Goal: Check status

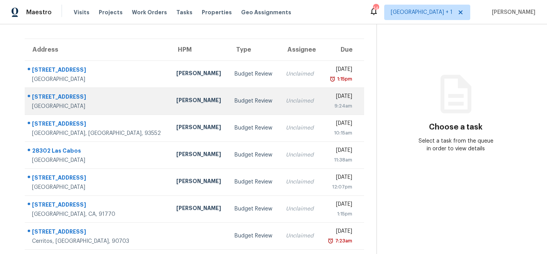
scroll to position [52, 0]
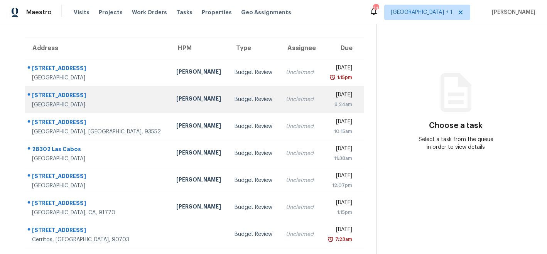
click at [176, 99] on div "[PERSON_NAME]" at bounding box center [199, 100] width 46 height 10
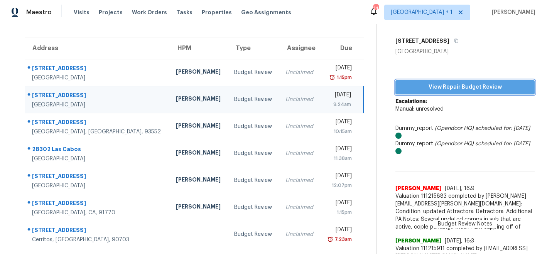
click at [449, 84] on span "View Repair Budget Review" at bounding box center [464, 88] width 127 height 10
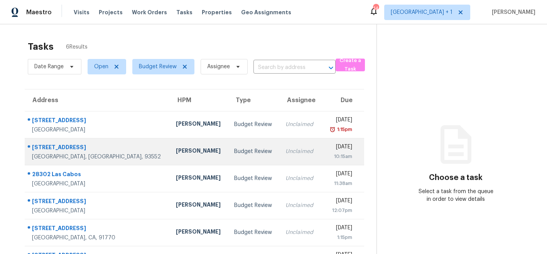
click at [176, 153] on div "[PERSON_NAME]" at bounding box center [199, 152] width 46 height 10
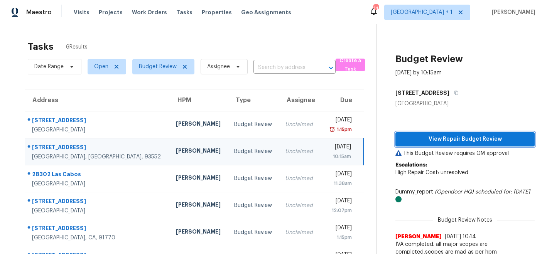
click at [428, 140] on span "View Repair Budget Review" at bounding box center [464, 140] width 127 height 10
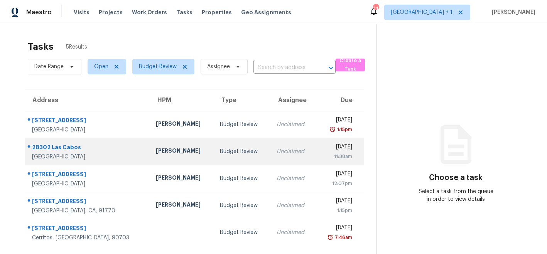
click at [156, 153] on div "[PERSON_NAME]" at bounding box center [182, 152] width 52 height 10
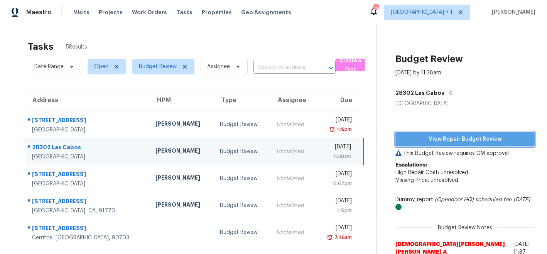
click at [428, 142] on span "View Repair Budget Review" at bounding box center [464, 140] width 127 height 10
